Goal: Task Accomplishment & Management: Manage account settings

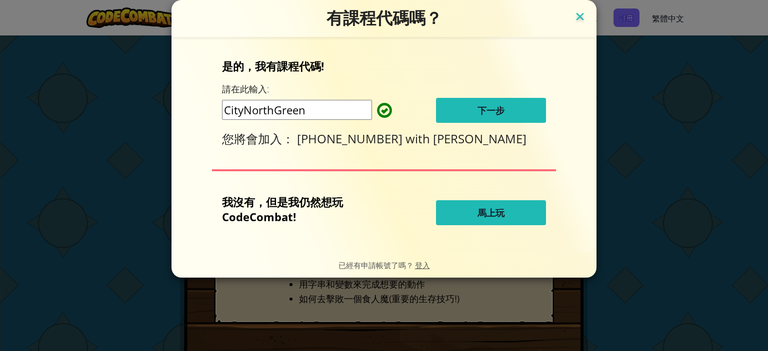
click at [578, 21] on img at bounding box center [579, 17] width 13 height 15
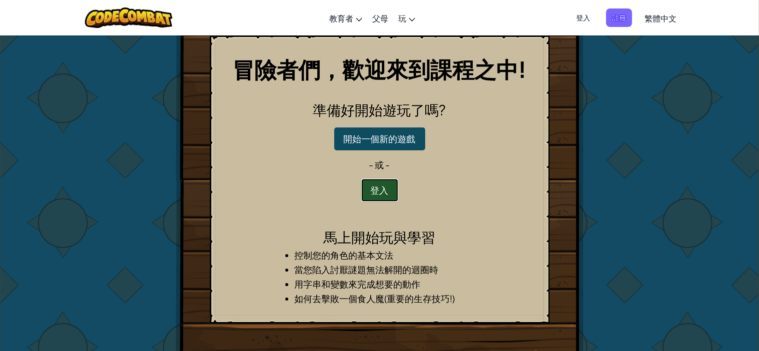
click at [386, 194] on button "登入" at bounding box center [379, 190] width 37 height 23
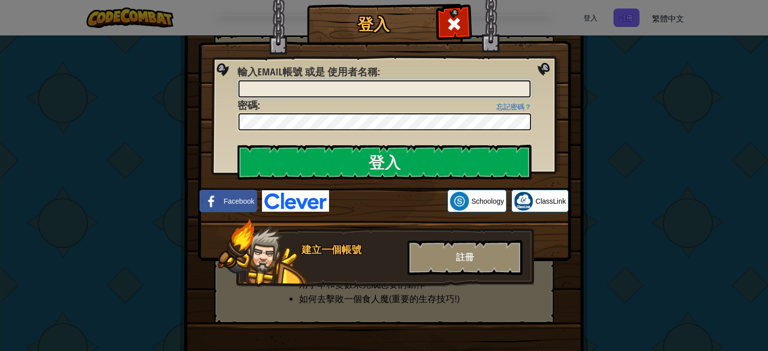
click at [378, 91] on input "輸入Email帳號 或是 使用者名稱 :" at bounding box center [384, 88] width 292 height 17
paste input "CityNorthGreen"
type input "C"
click at [301, 85] on input "輸入Email帳號 或是 使用者名稱 :" at bounding box center [384, 88] width 292 height 17
type input "410"
